Goal: Transaction & Acquisition: Purchase product/service

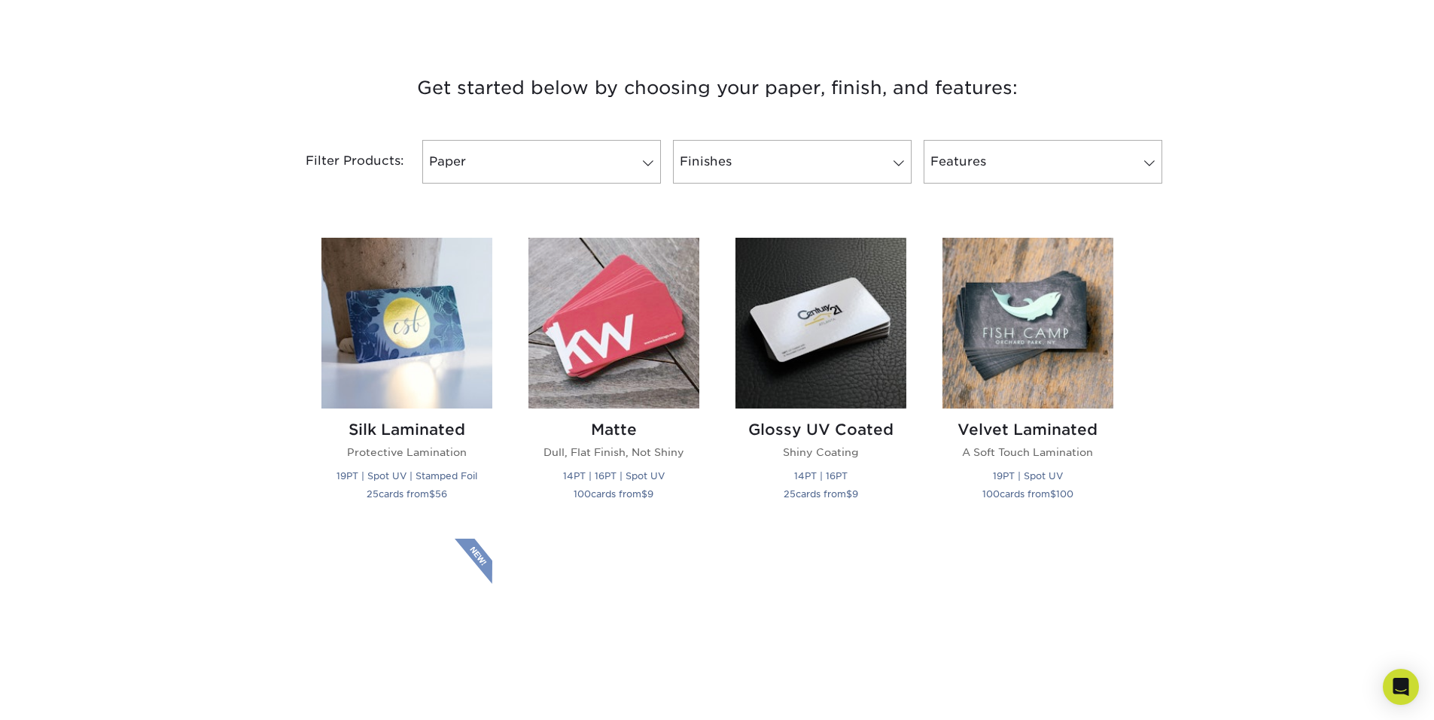
scroll to position [527, 0]
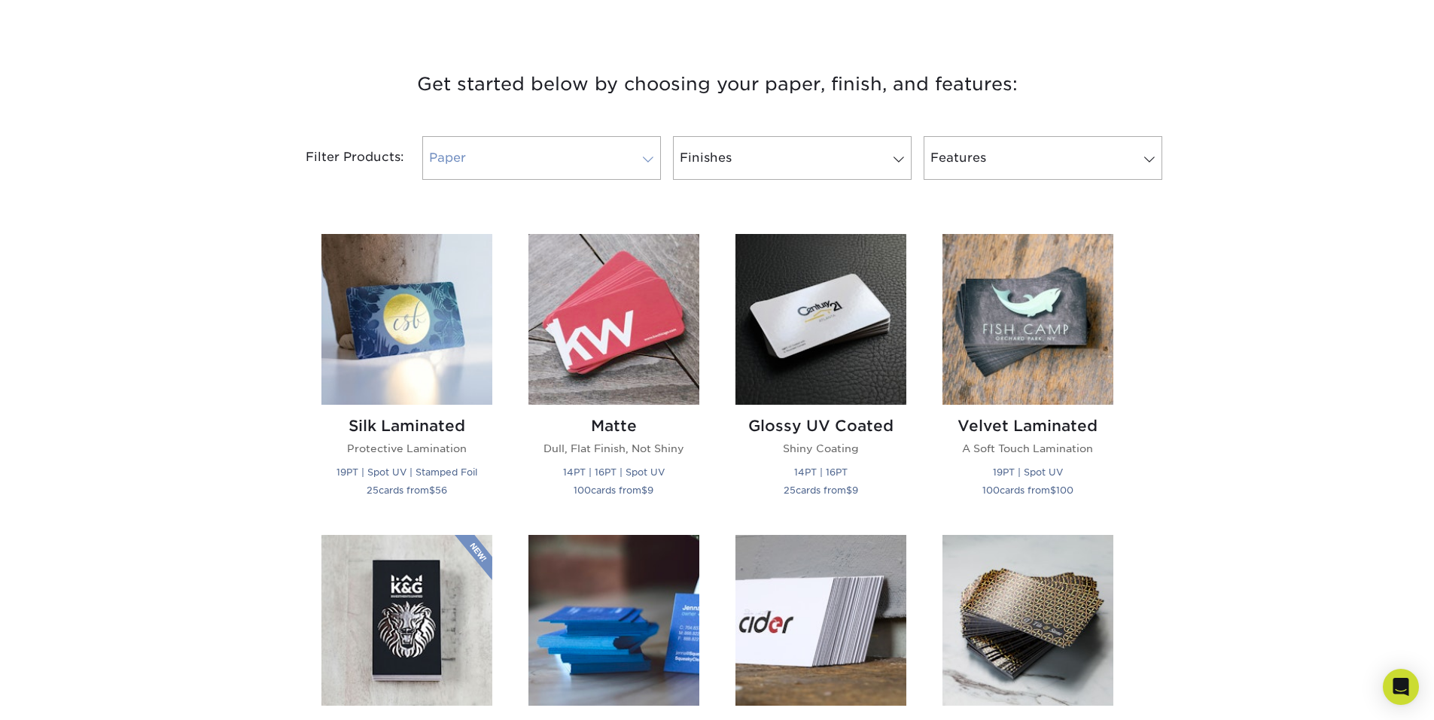
click at [644, 166] on span at bounding box center [648, 160] width 21 height 12
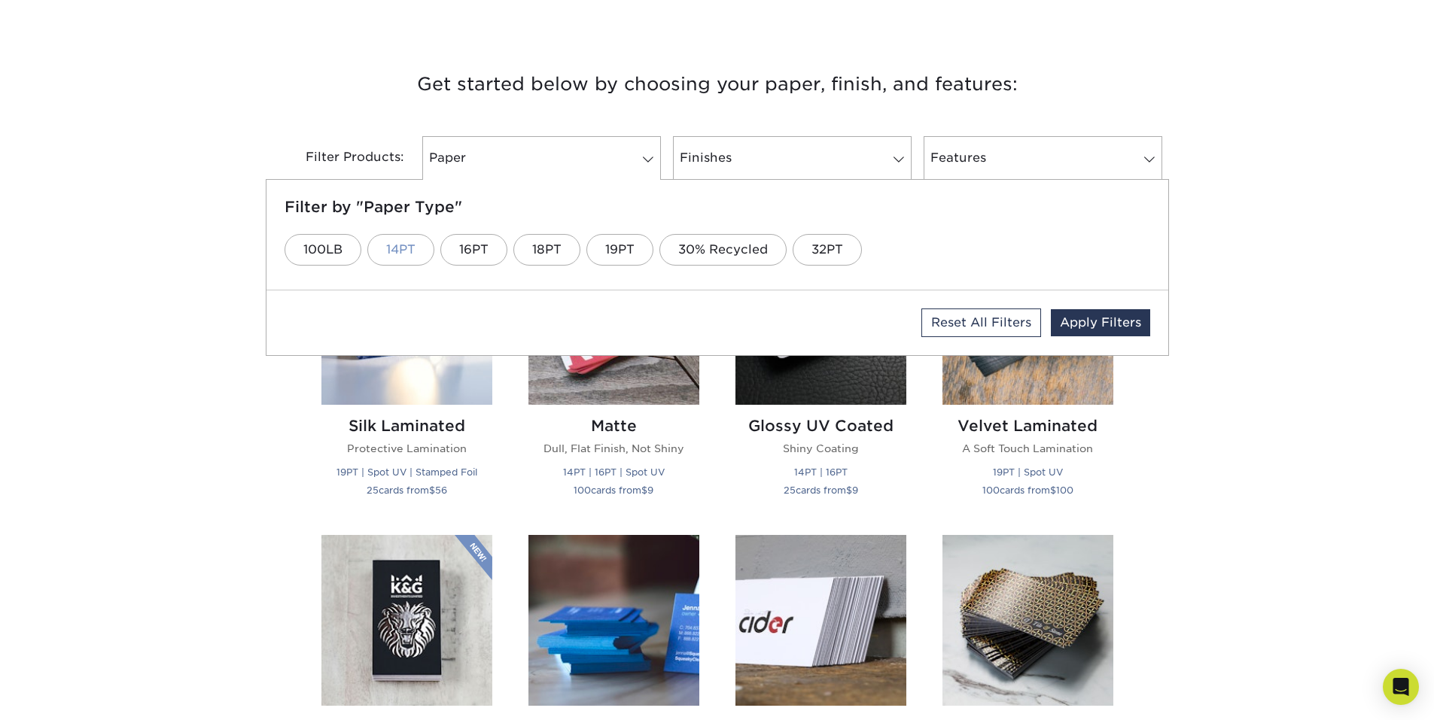
click at [422, 266] on link "14PT" at bounding box center [400, 250] width 67 height 32
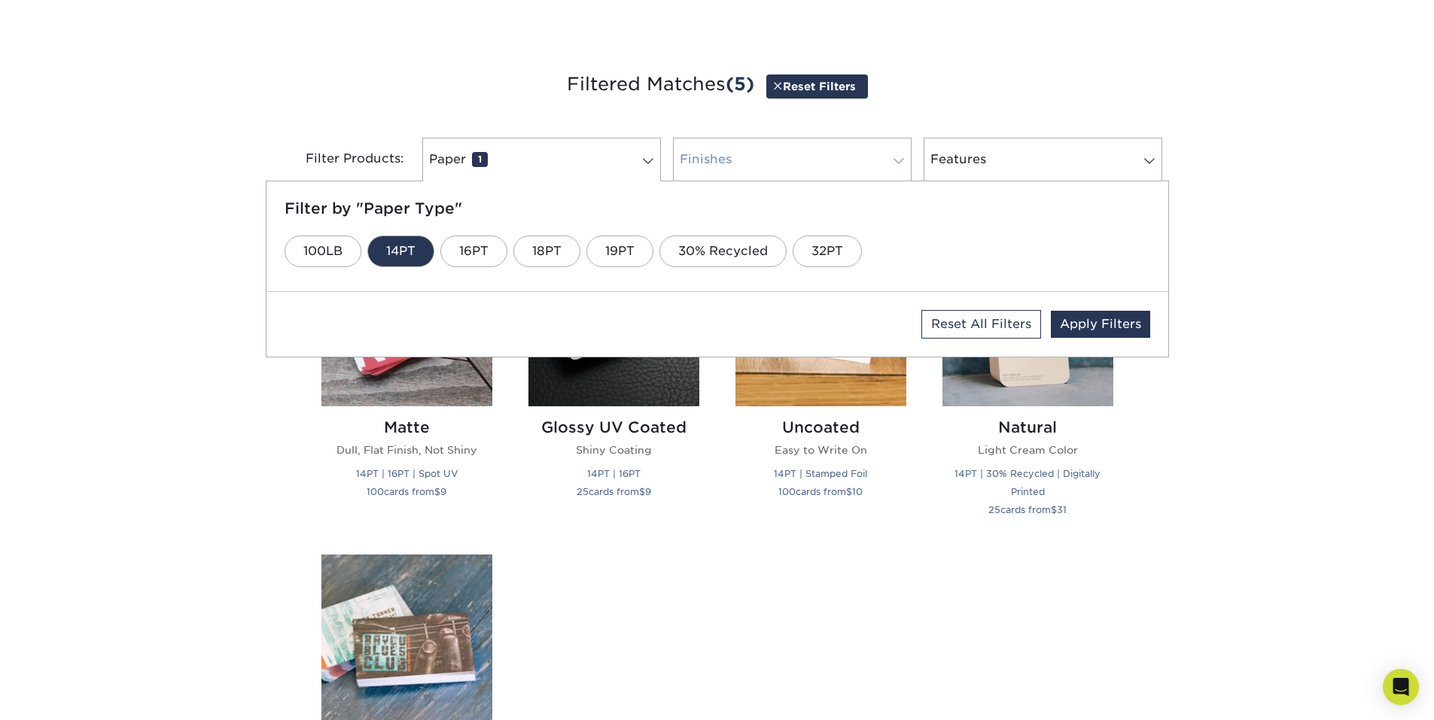
click at [897, 167] on span at bounding box center [898, 161] width 21 height 12
click at [543, 267] on link "Matte" at bounding box center [505, 252] width 75 height 32
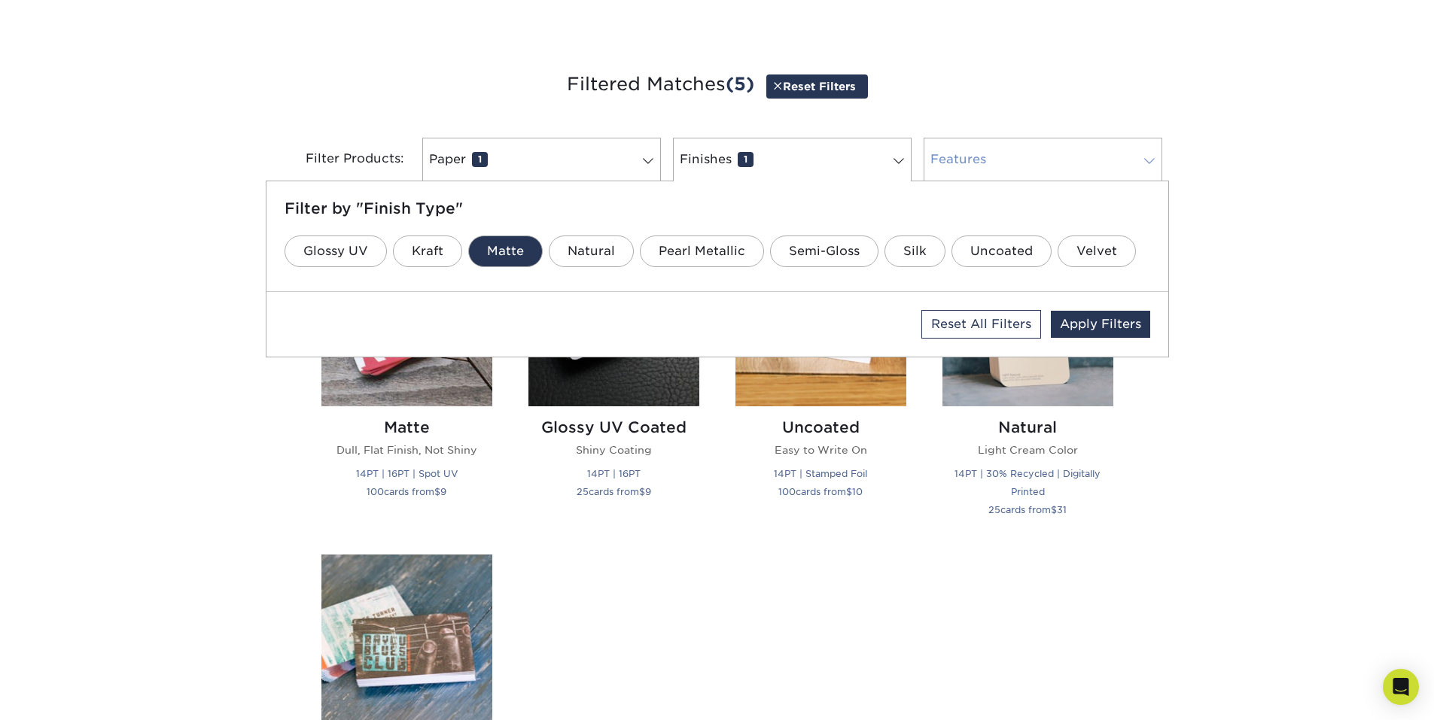
click at [1145, 167] on span at bounding box center [1149, 161] width 21 height 12
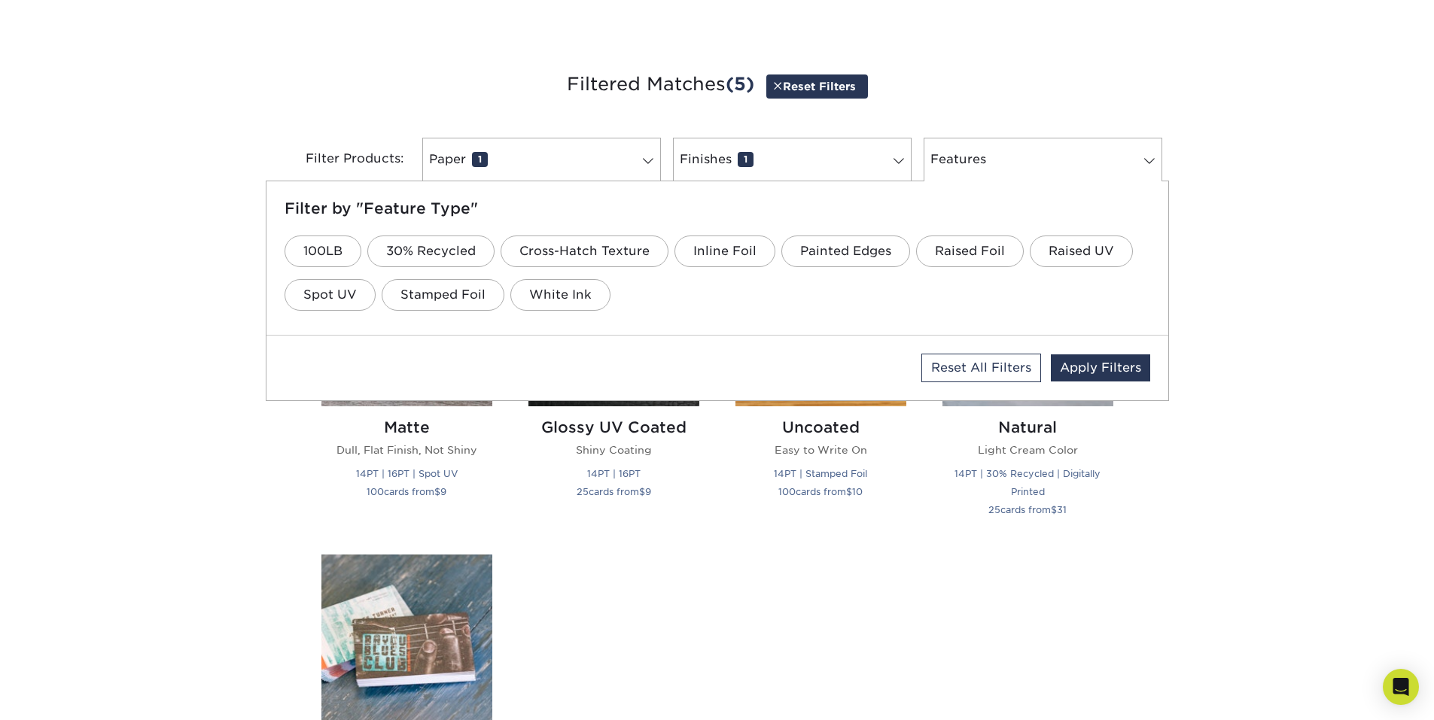
click at [1383, 309] on div "Get started below by choosing your paper, finish, and features: Filtered Matche…" at bounding box center [717, 530] width 1434 height 996
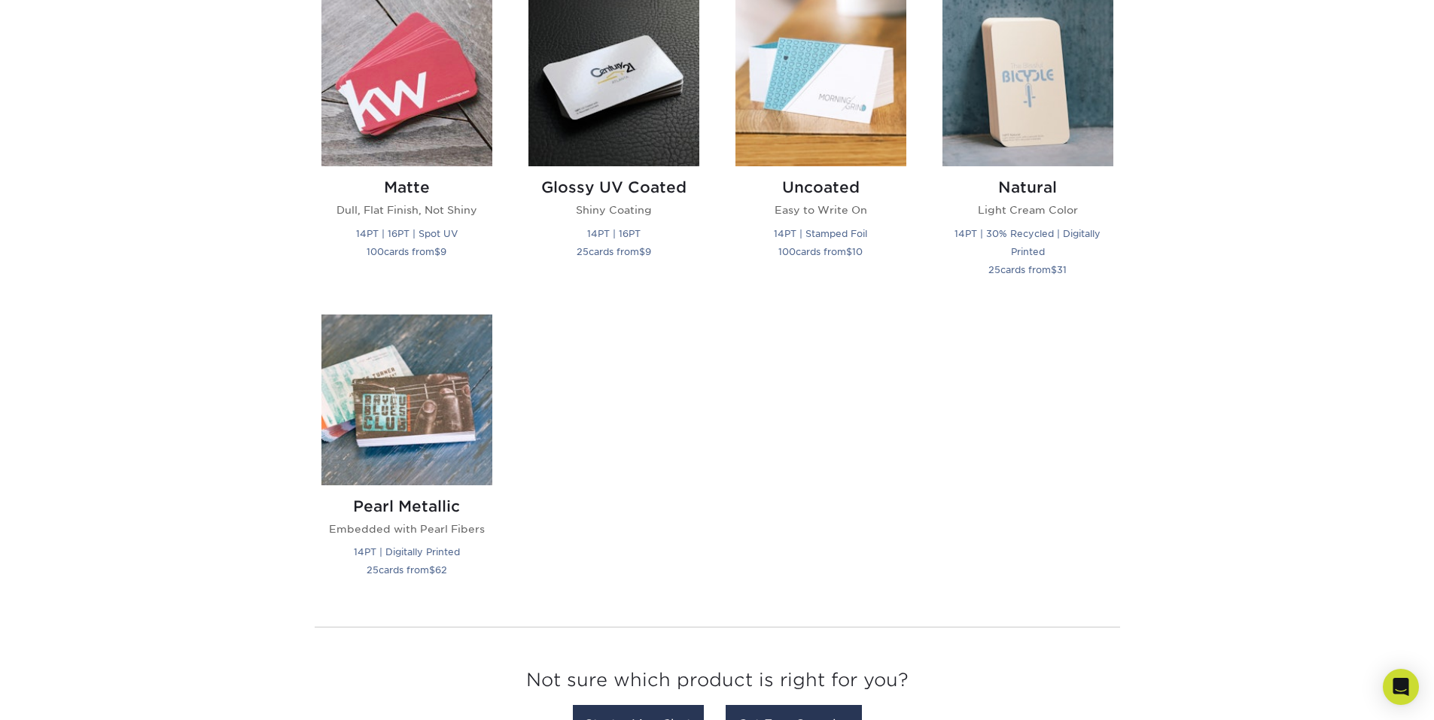
scroll to position [828, 0]
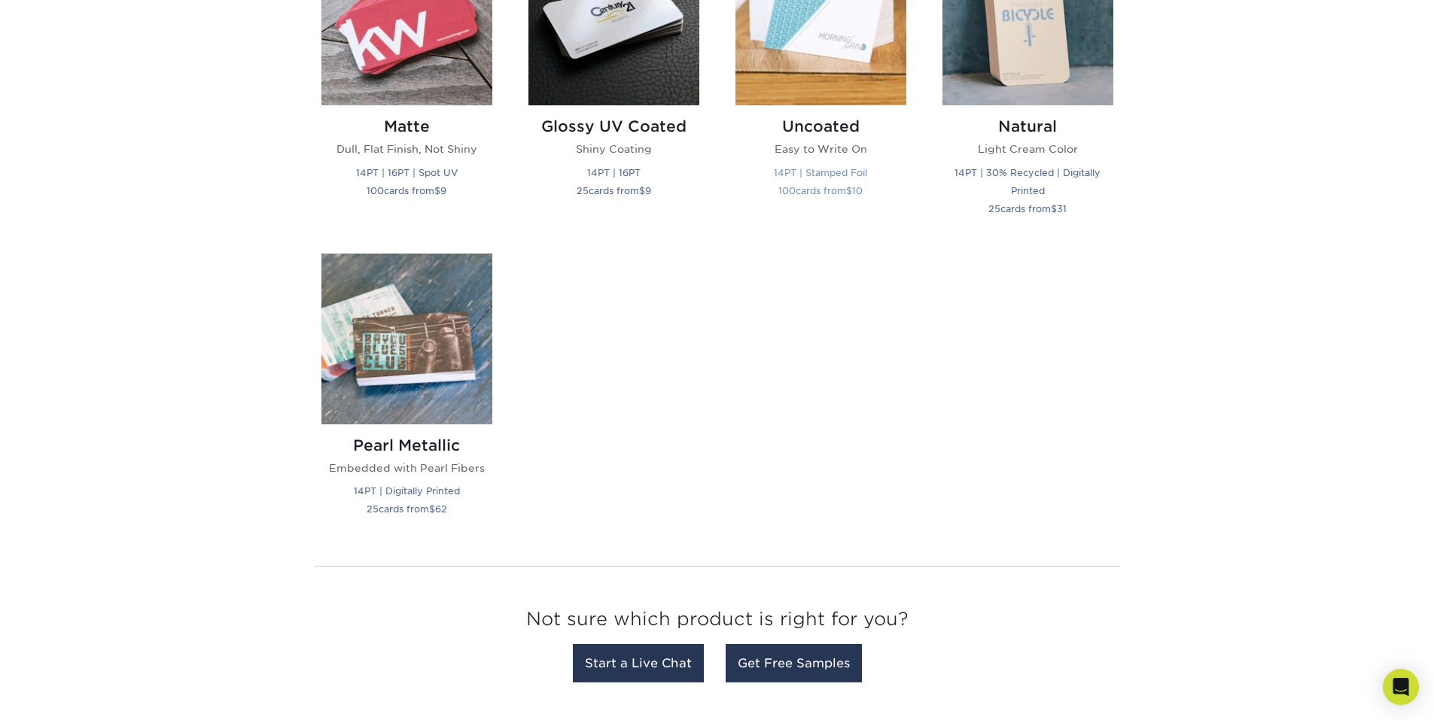
click at [826, 135] on h2 "Uncoated" at bounding box center [820, 126] width 171 height 18
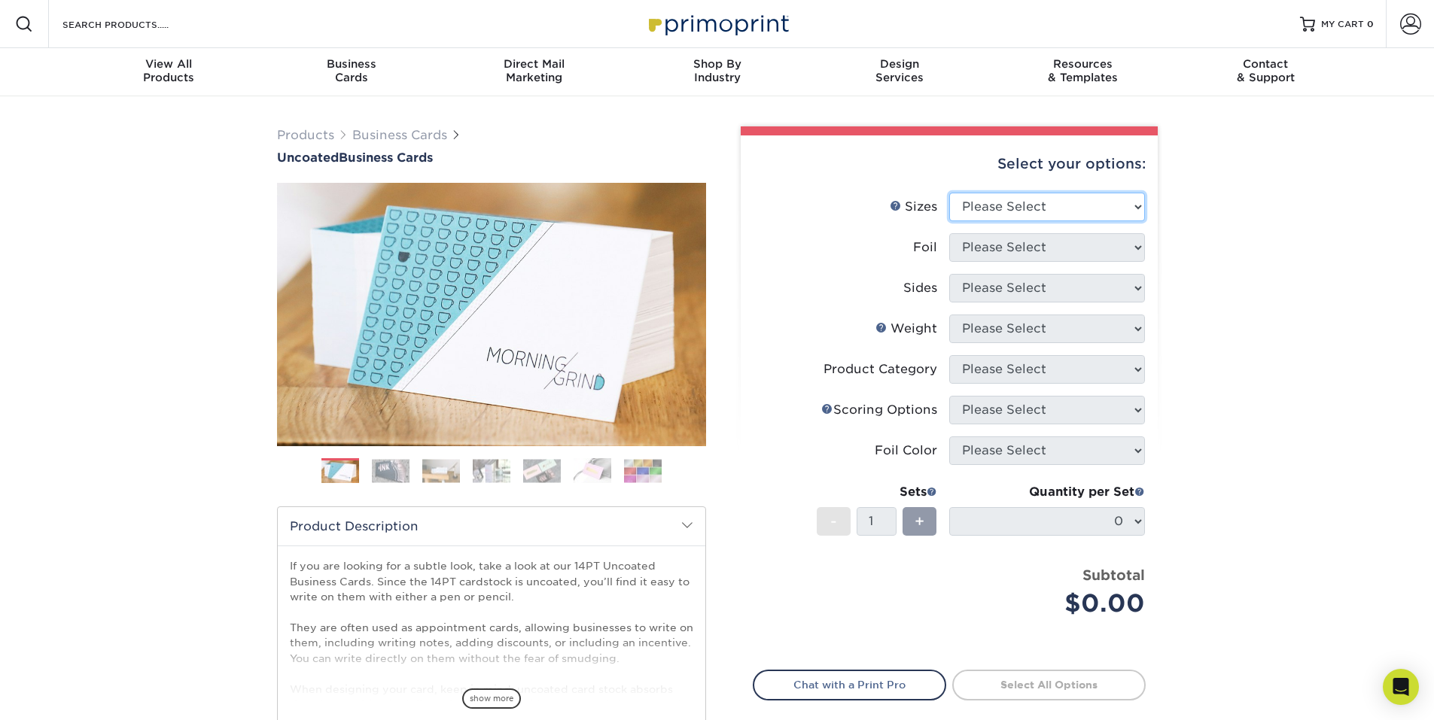
click at [1136, 221] on select "Please Select 1.5" x 3.5" - Mini 1.75" x 3.5" - Mini 2" x 3.5" - Standard 2" x …" at bounding box center [1047, 207] width 196 height 29
select select "2.00x3.50"
click at [950, 221] on select "Please Select 1.5" x 3.5" - Mini 1.75" x 3.5" - Mini 2" x 3.5" - Standard 2" x …" at bounding box center [1047, 207] width 196 height 29
click at [1133, 262] on select "Please Select Yes No" at bounding box center [1047, 247] width 196 height 29
select select "1"
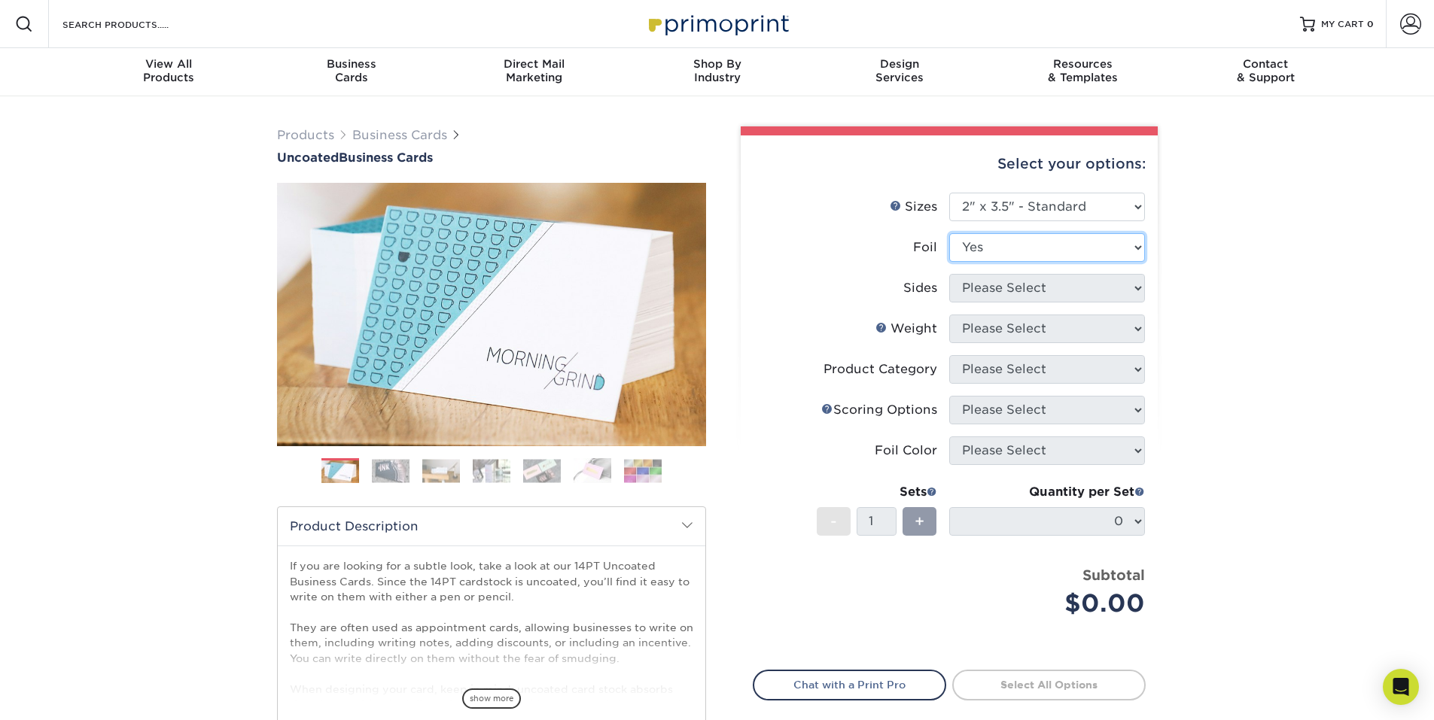
click at [950, 262] on select "Please Select Yes No" at bounding box center [1047, 247] width 196 height 29
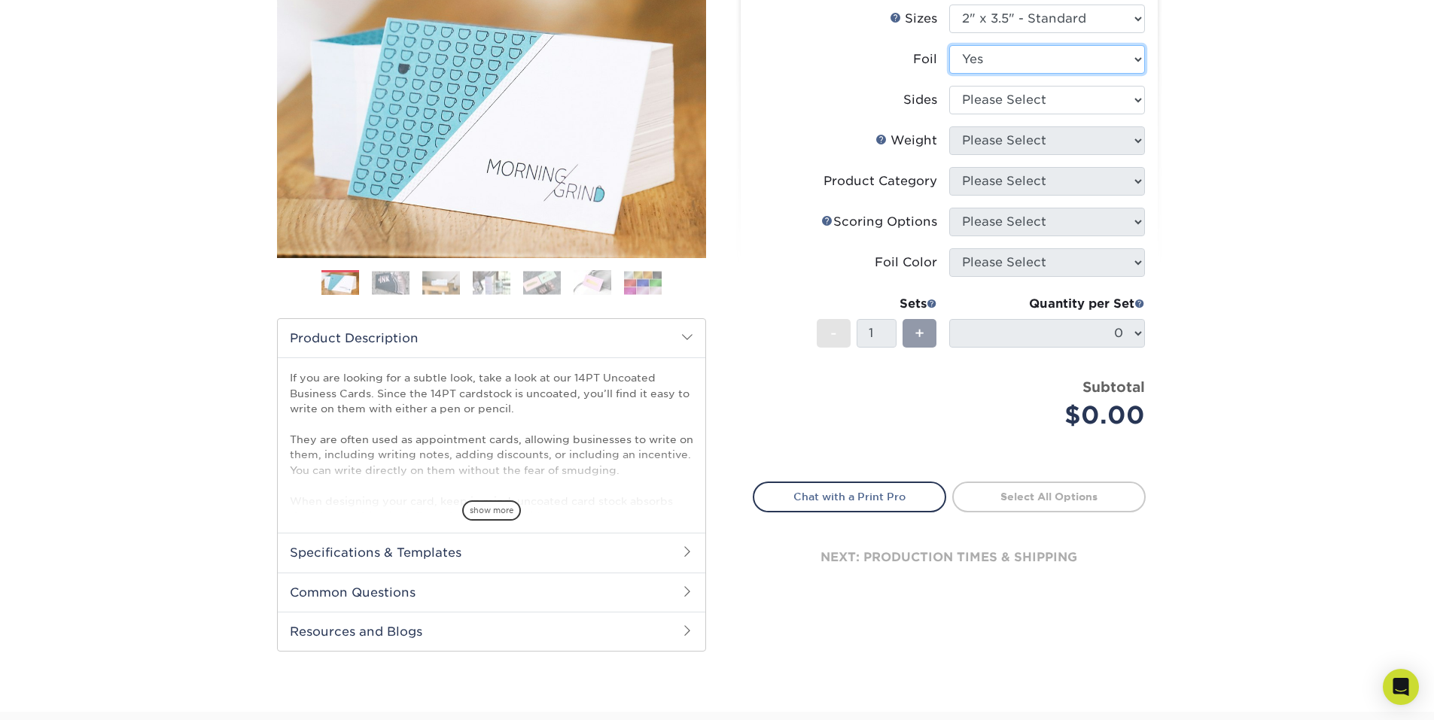
scroll to position [226, 0]
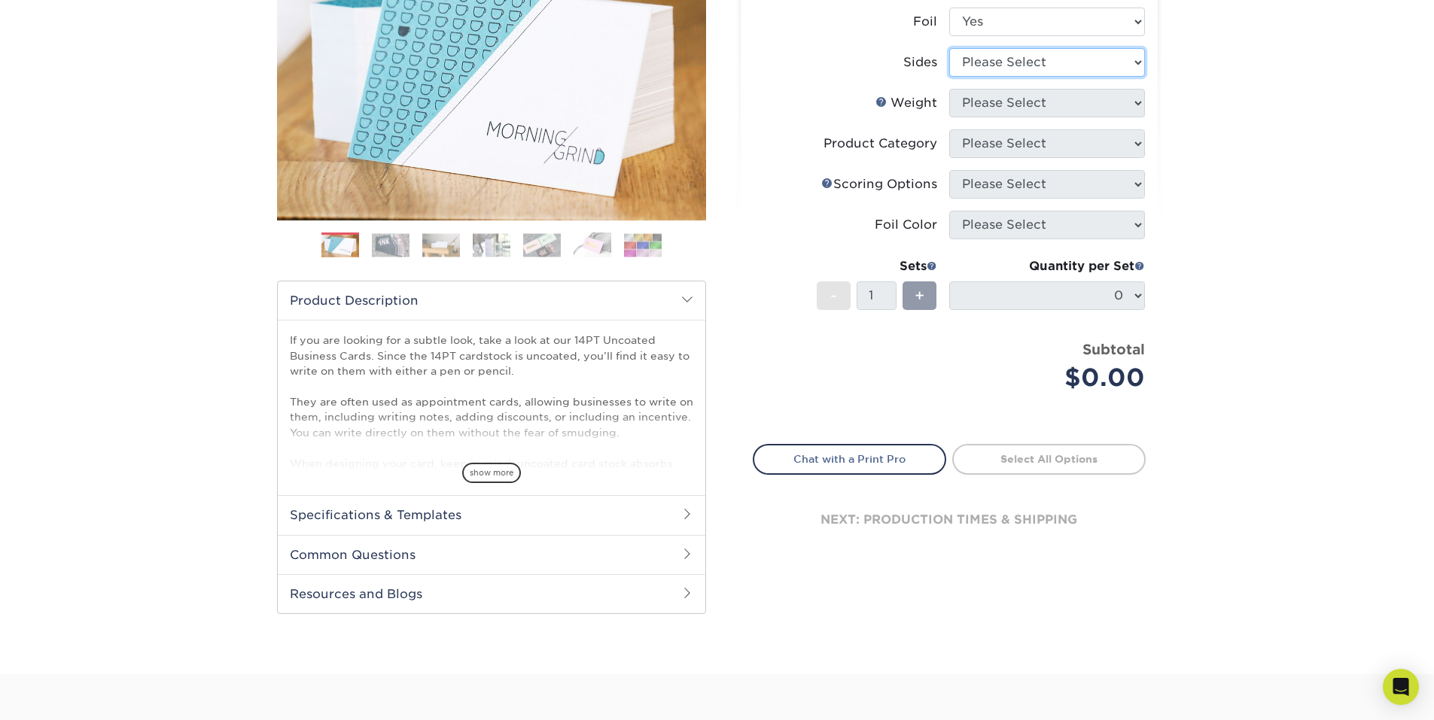
click at [1128, 77] on select "Please Select Print Both Sides - Foil Back Only Print Both Sides - Foil Both Si…" at bounding box center [1047, 62] width 196 height 29
select select "e9e9dfb3-fba1-4d60-972c-fd9ca5904d33"
click at [950, 77] on select "Please Select Print Both Sides - Foil Back Only Print Both Sides - Foil Both Si…" at bounding box center [1047, 62] width 196 height 29
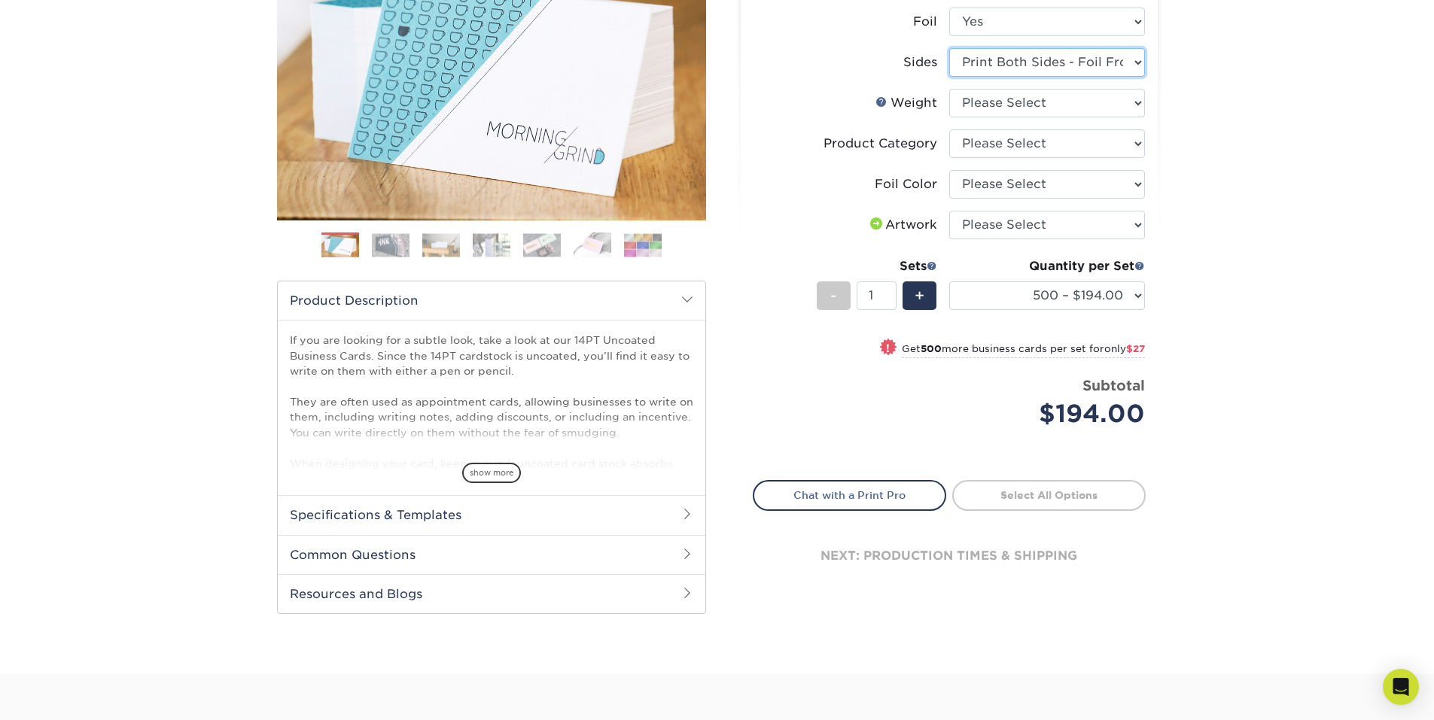
click at [1127, 77] on select "Please Select Print Both Sides - Foil Back Only Print Both Sides - Foil Both Si…" at bounding box center [1047, 62] width 196 height 29
click at [1126, 77] on select "Please Select Print Both Sides - Foil Back Only Print Both Sides - Foil Both Si…" at bounding box center [1047, 62] width 196 height 29
click at [1126, 117] on select "Please Select 14PT Uncoated" at bounding box center [1047, 103] width 196 height 29
select select "14PT Uncoated"
click at [950, 117] on select "Please Select 14PT Uncoated" at bounding box center [1047, 103] width 196 height 29
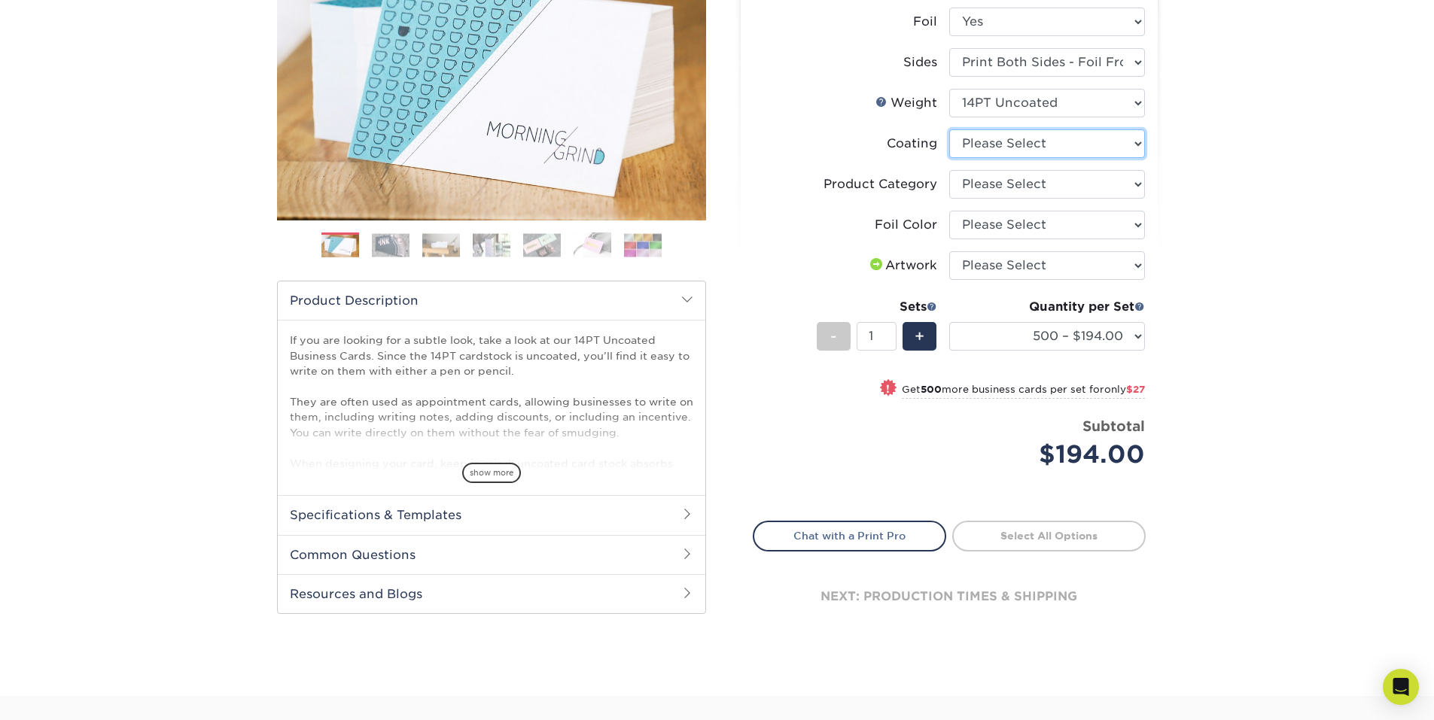
click at [1131, 158] on select at bounding box center [1047, 143] width 196 height 29
click at [1129, 158] on select at bounding box center [1047, 143] width 196 height 29
select select "3e7618de-abca-4bda-9f97-8b9129e913d8"
click at [950, 158] on select at bounding box center [1047, 143] width 196 height 29
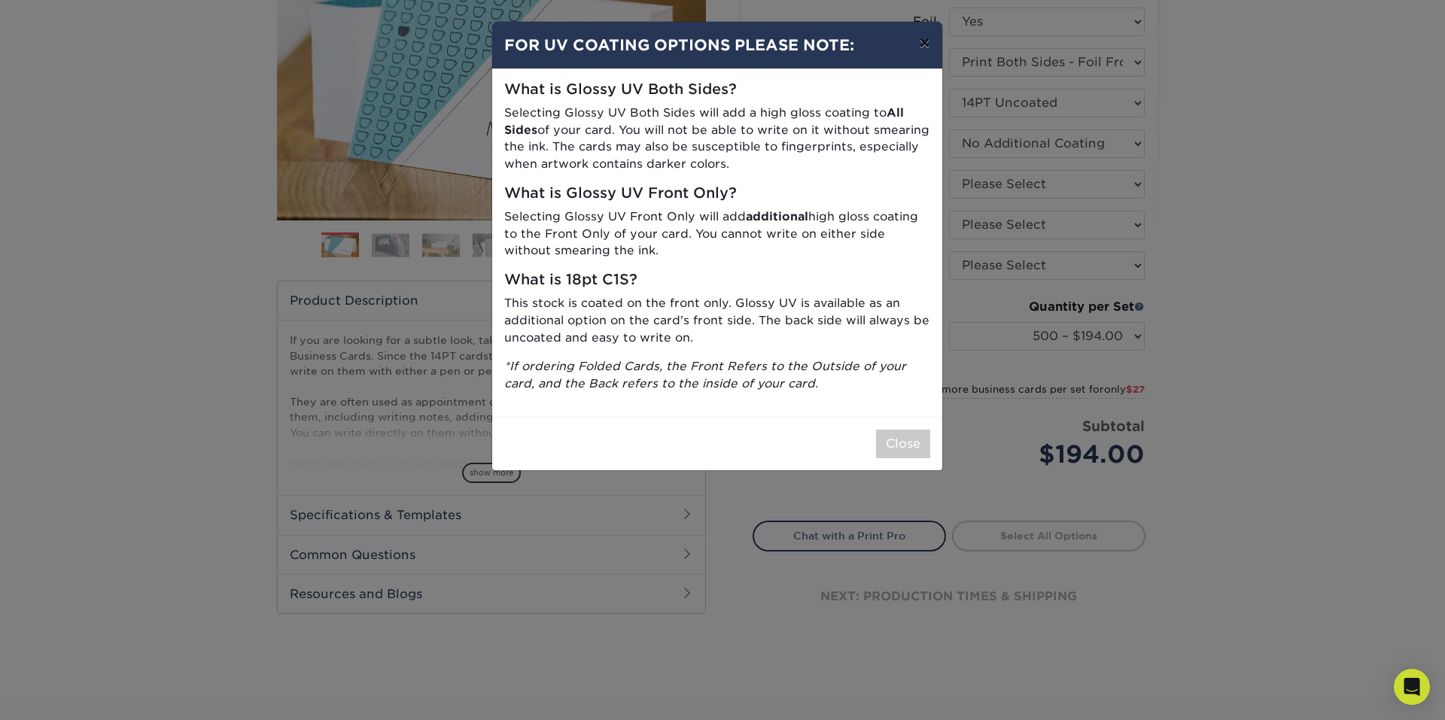
click at [921, 53] on button "×" at bounding box center [924, 43] width 35 height 42
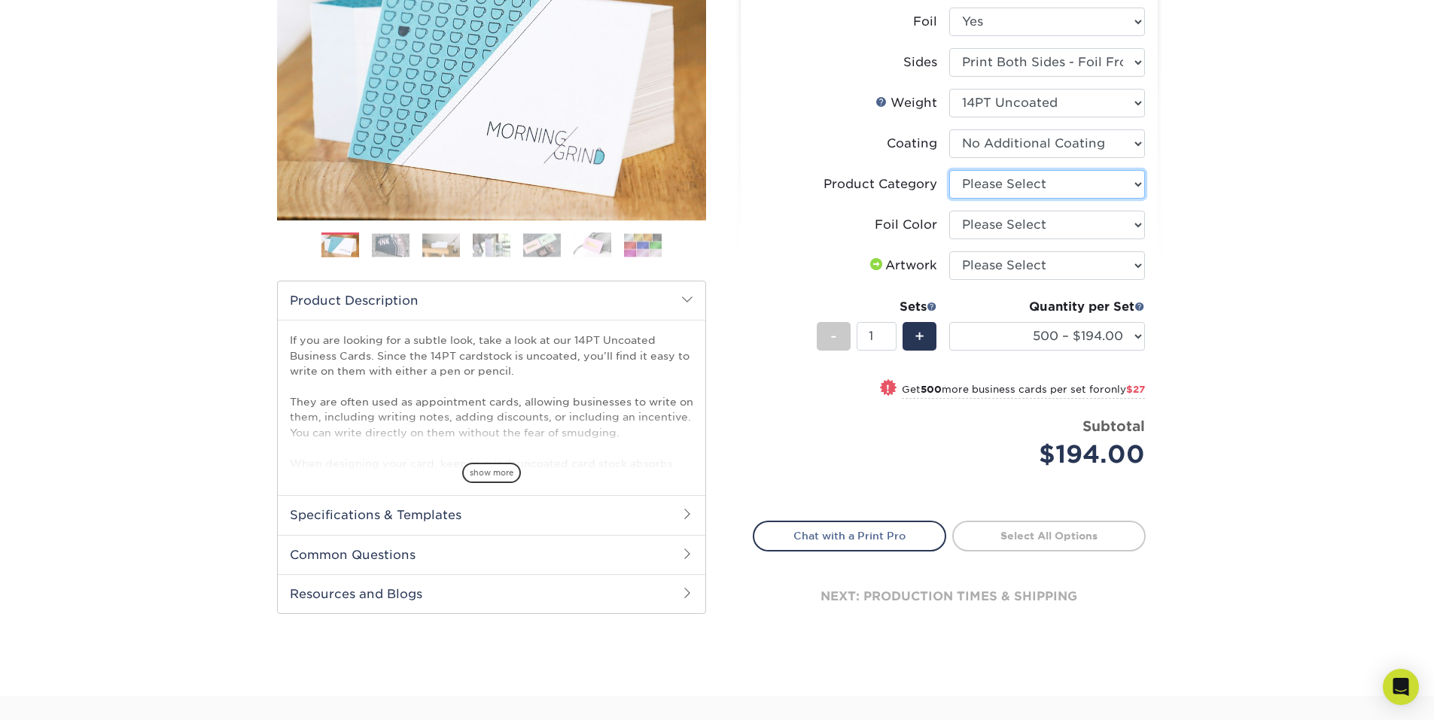
click at [1136, 199] on select "Please Select Business Cards" at bounding box center [1047, 184] width 196 height 29
select select "3b5148f1-0588-4f88-a218-97bcfdce65c1"
click at [950, 199] on select "Please Select Business Cards" at bounding box center [1047, 184] width 196 height 29
click at [1134, 239] on select "Please Select Silver Foil Black Foil Blue Foil Copper Foil Gold Foil Red Foil R…" at bounding box center [1047, 225] width 196 height 29
select select "247ef47b-9551-4237-b38d-69a5d0733ec5"
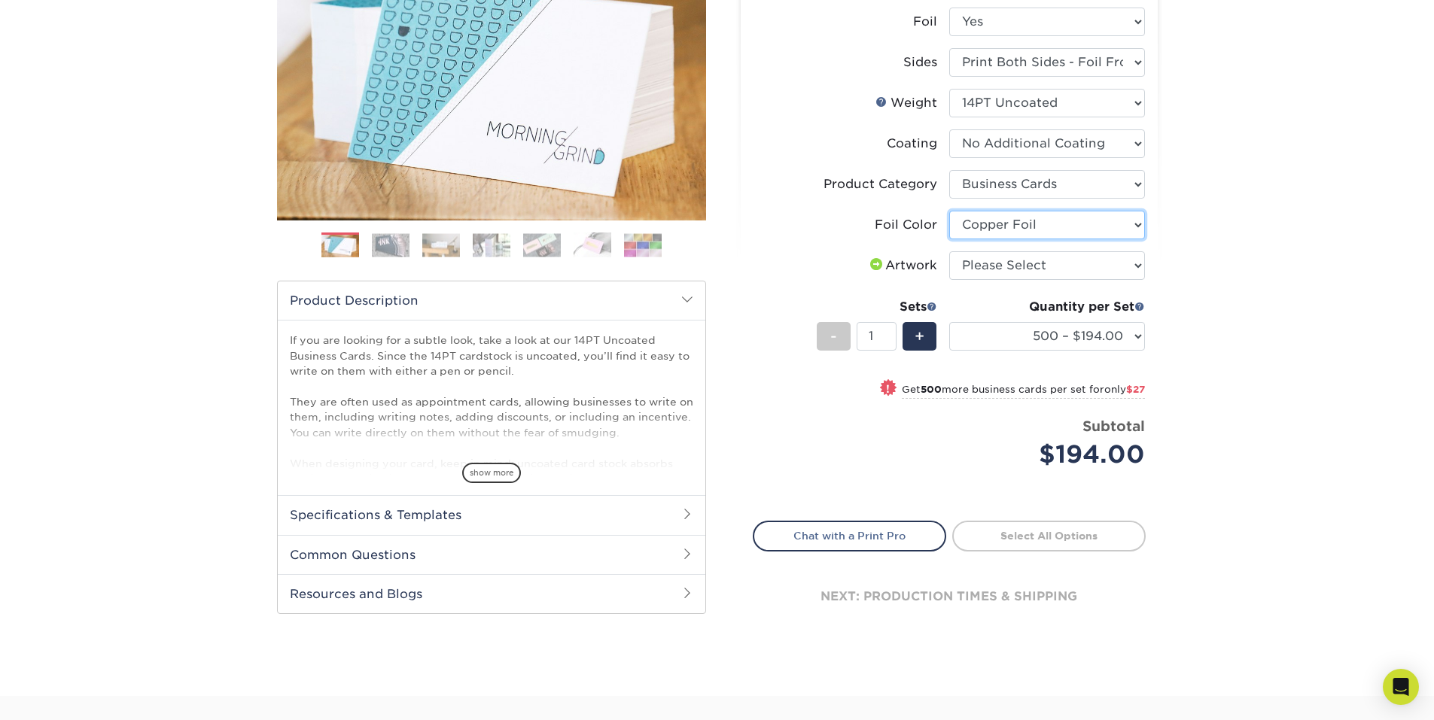
click at [950, 239] on select "Please Select Silver Foil Black Foil Blue Foil Copper Foil Gold Foil Red Foil R…" at bounding box center [1047, 225] width 196 height 29
click at [1133, 280] on select "Please Select I will upload files I need a design - $100" at bounding box center [1047, 265] width 196 height 29
click at [1289, 364] on div "Products Business Cards Uncoated Business Cards Previous Next 100" at bounding box center [717, 284] width 1434 height 826
